Goal: Check status: Check status

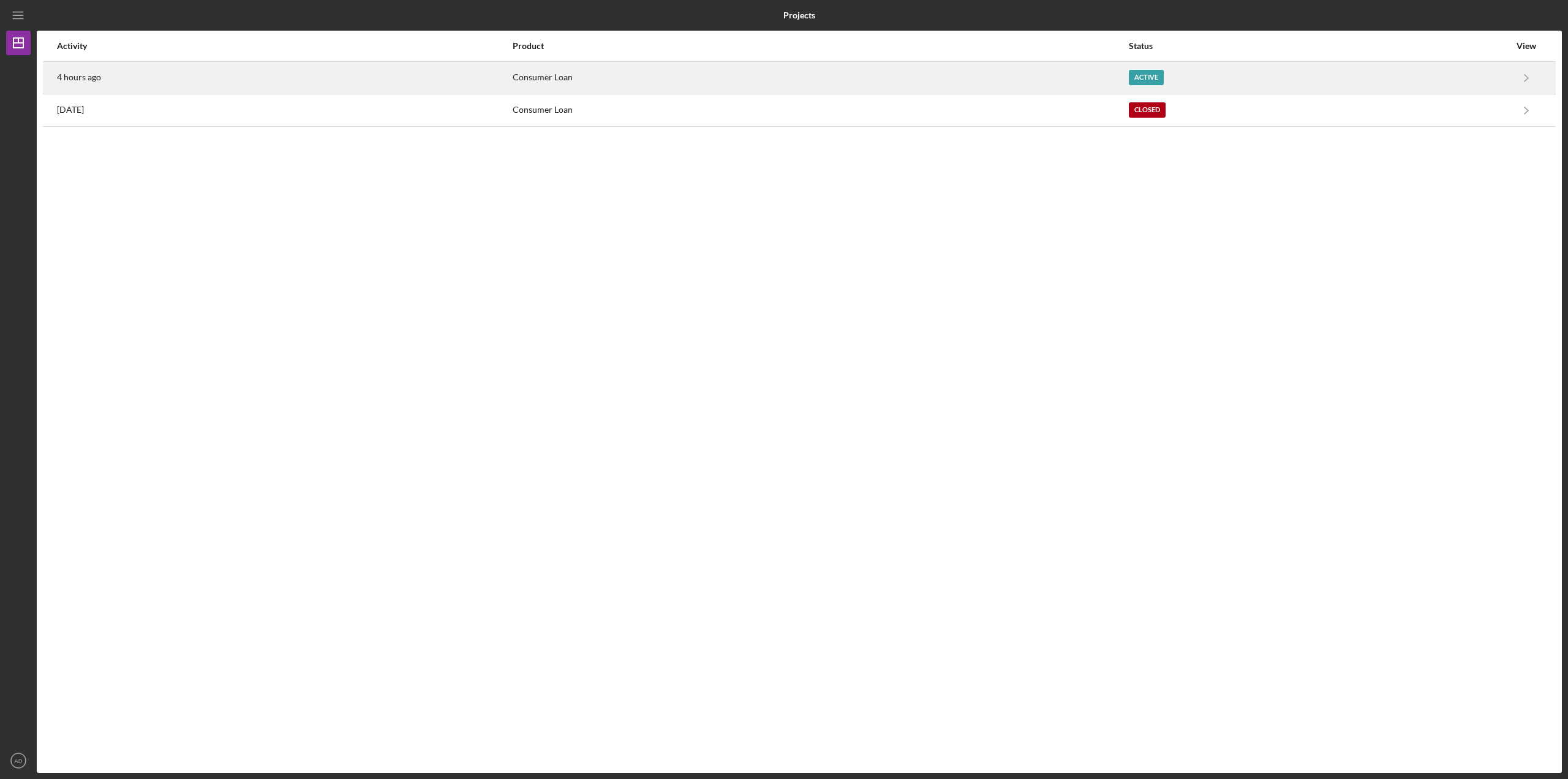
click at [214, 78] on div "4 hours ago" at bounding box center [284, 78] width 455 height 31
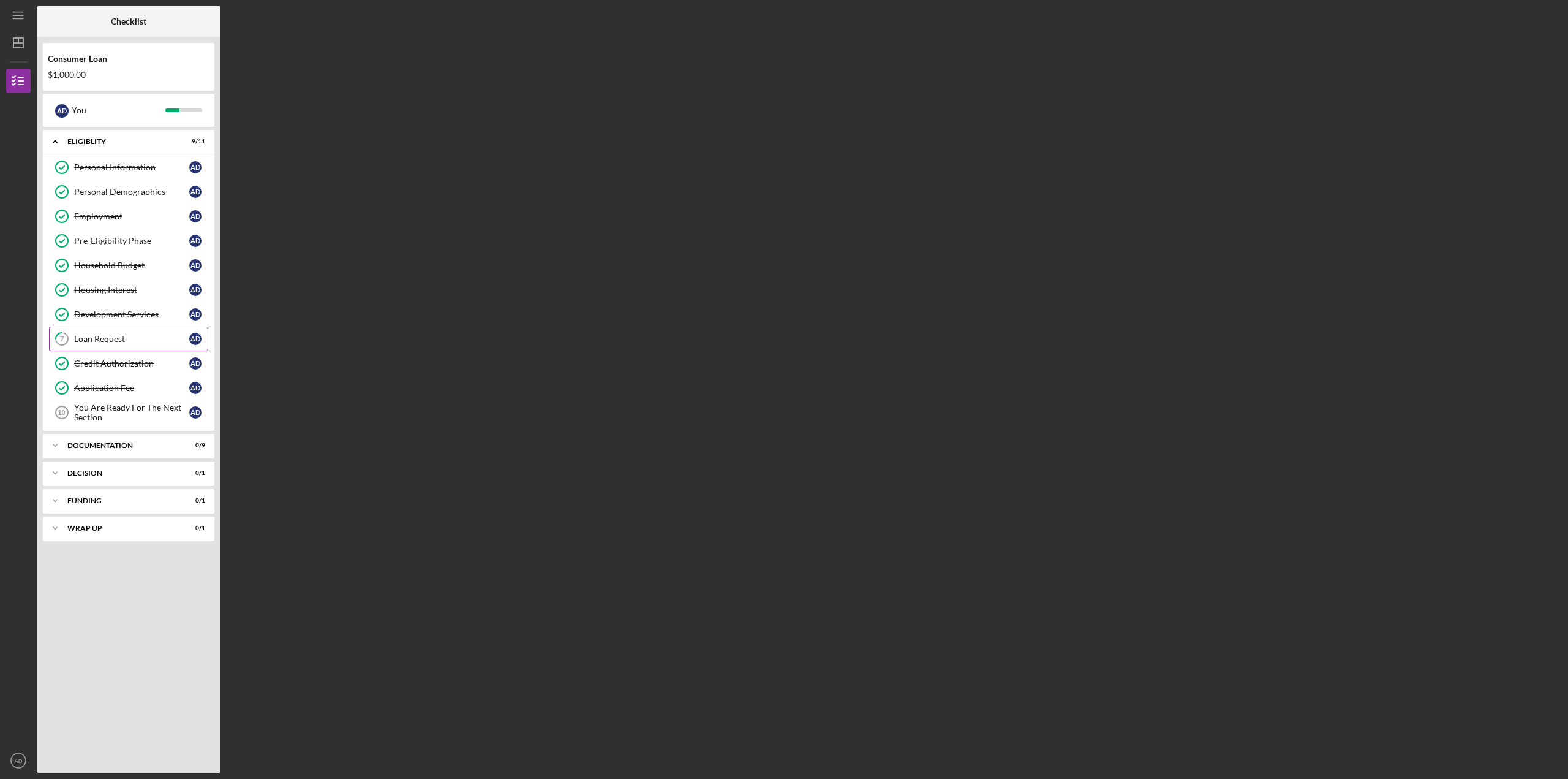
click at [89, 340] on div "Loan Request" at bounding box center [132, 339] width 115 height 10
